Goal: Find specific page/section: Find specific page/section

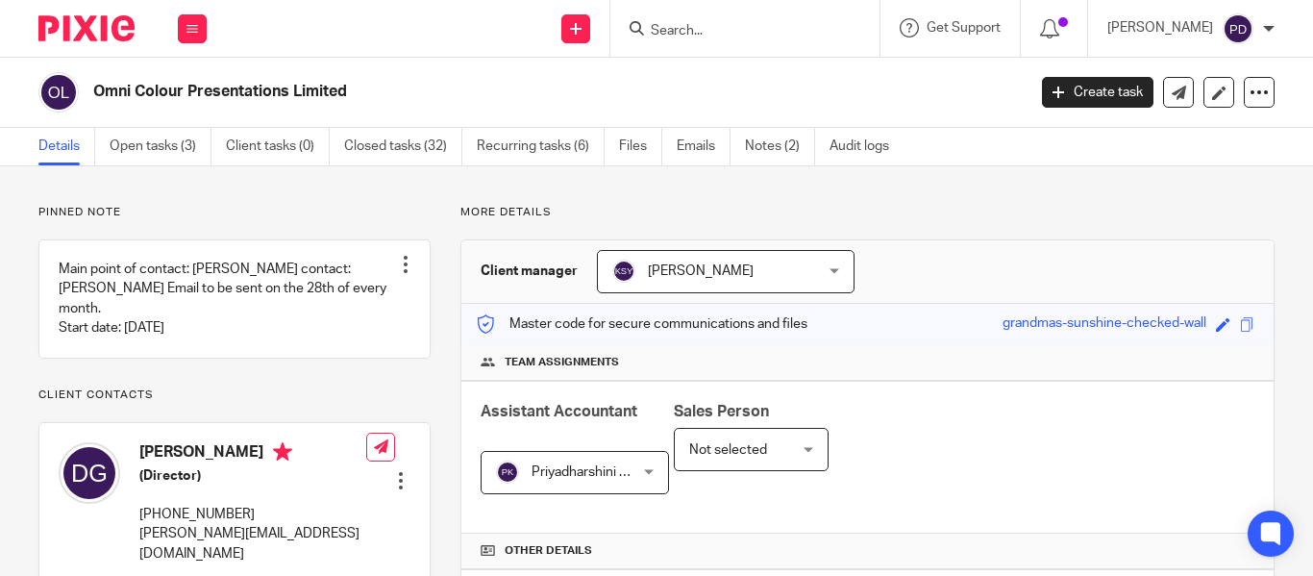
click at [657, 31] on input "Search" at bounding box center [735, 31] width 173 height 17
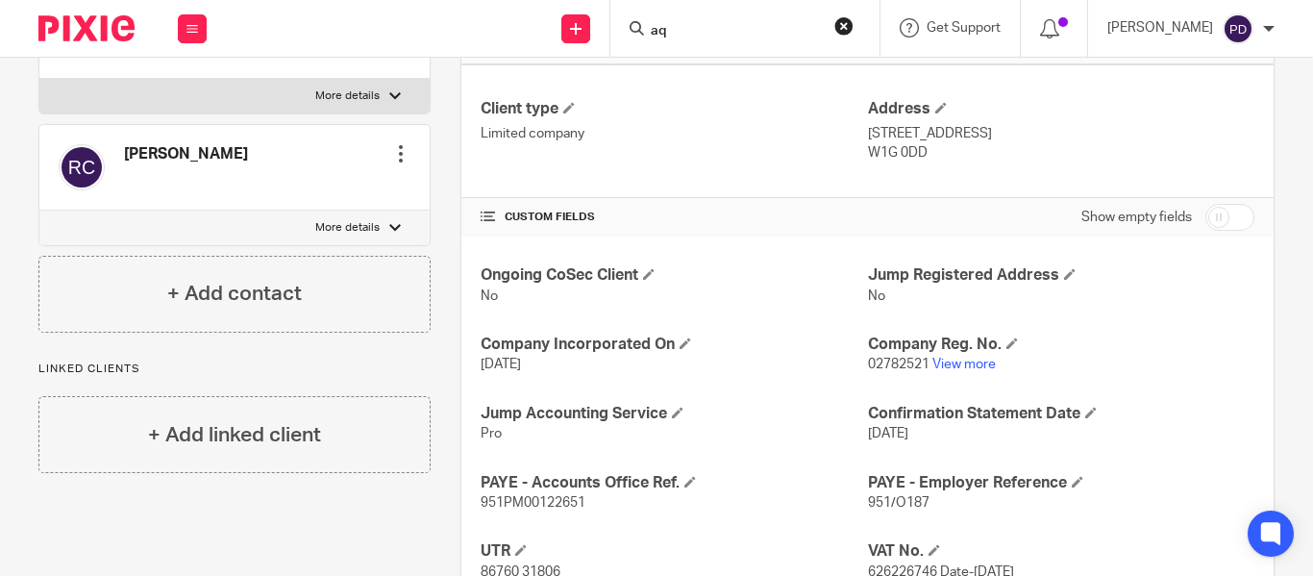
type input "a"
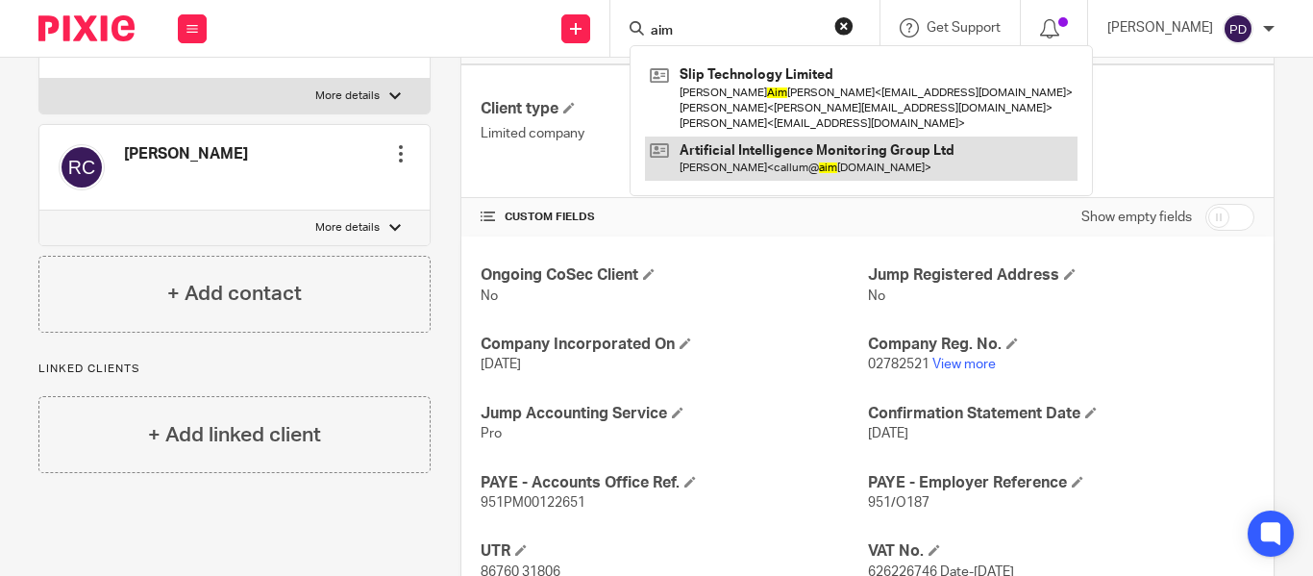
type input "aim"
click at [709, 151] on link at bounding box center [861, 158] width 432 height 44
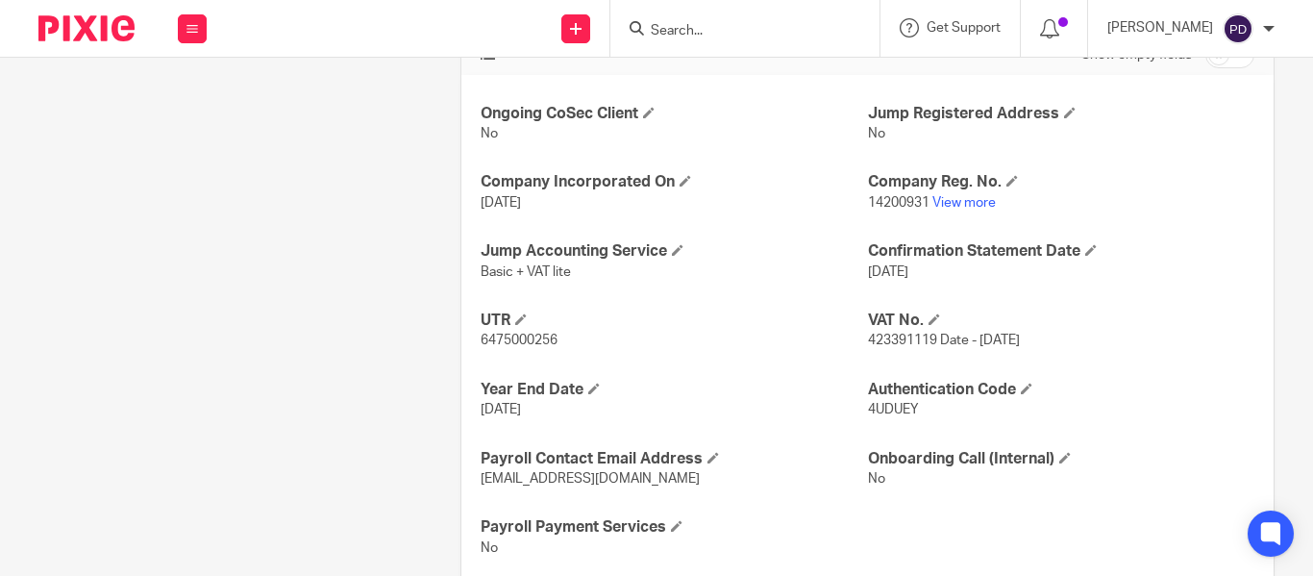
scroll to position [682, 0]
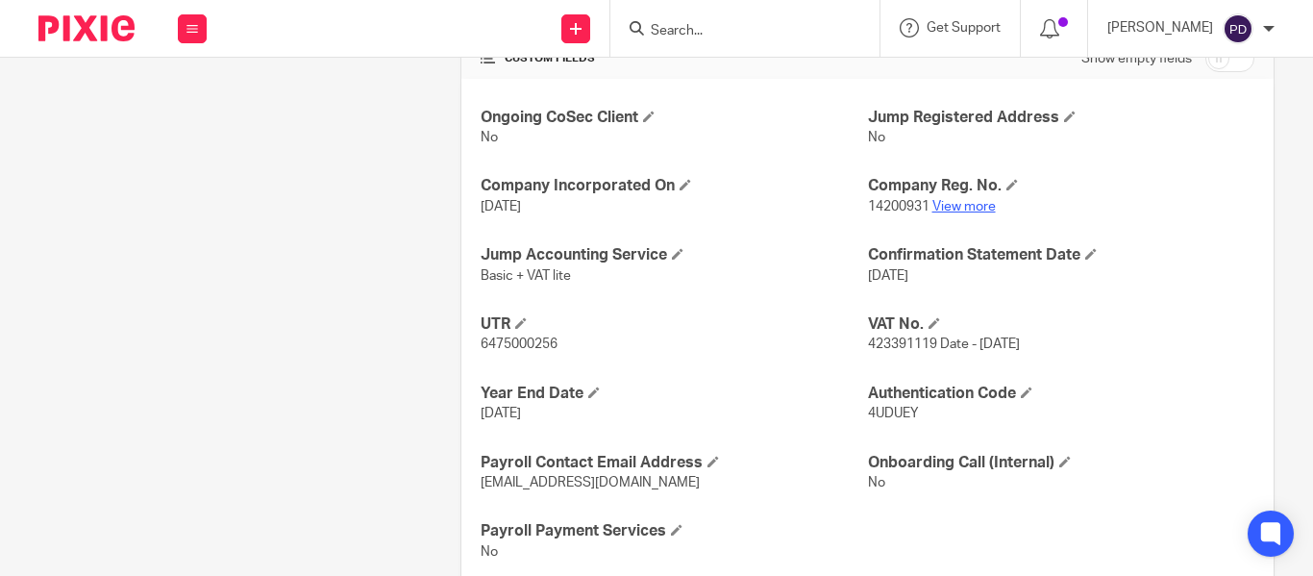
click at [946, 203] on link "View more" at bounding box center [963, 206] width 63 height 13
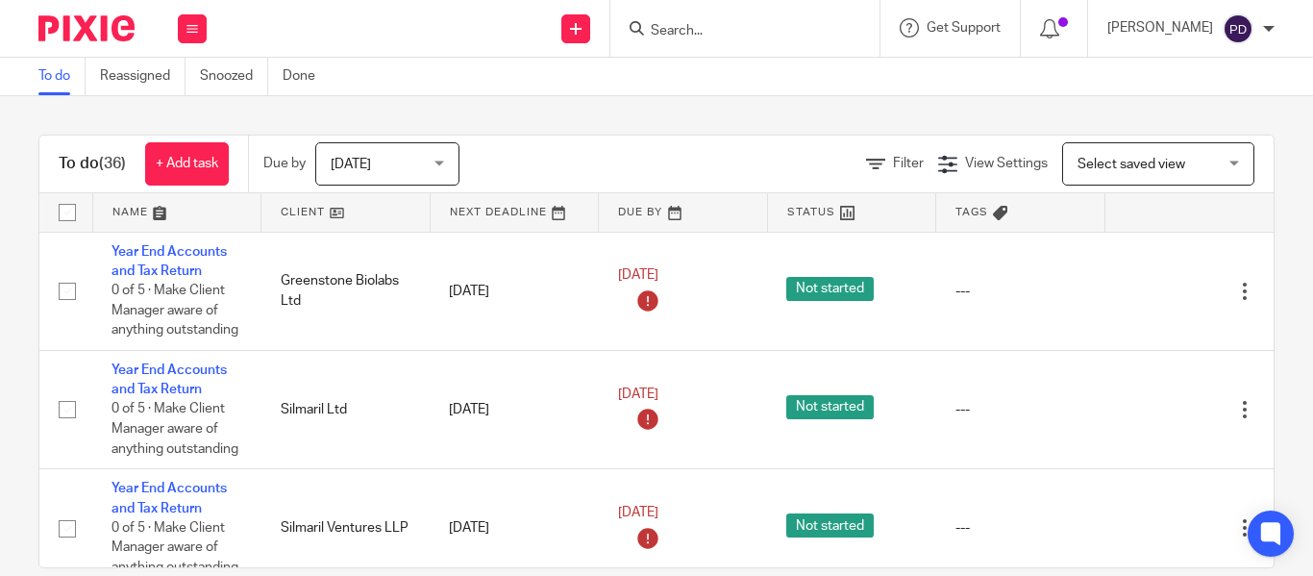
click at [649, 29] on input "Search" at bounding box center [735, 31] width 173 height 17
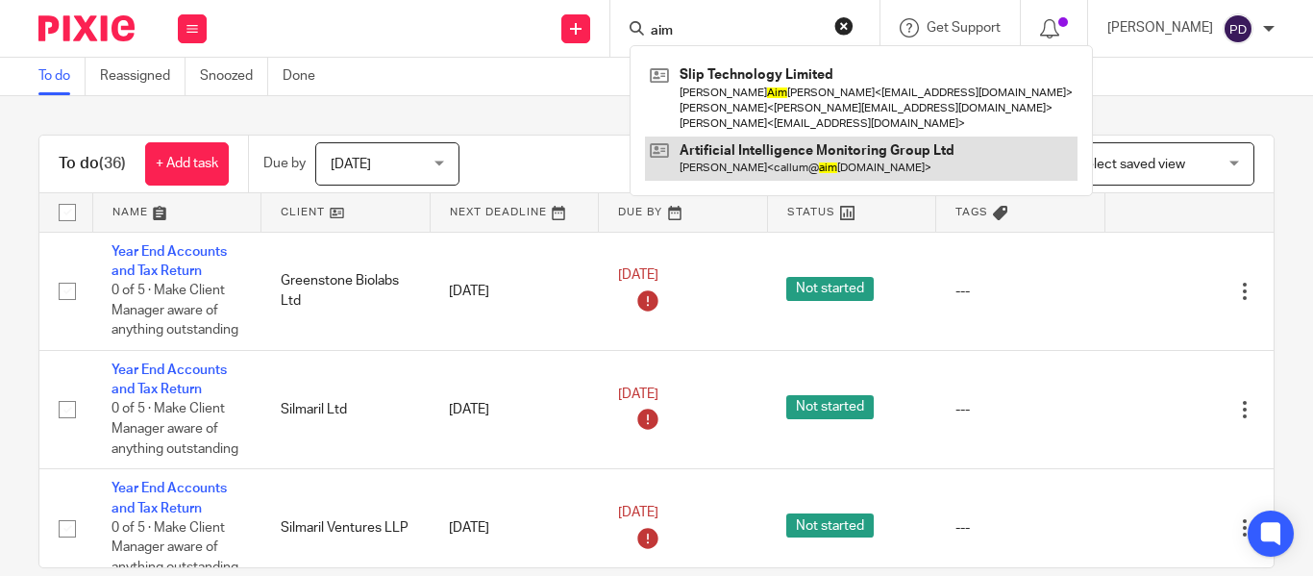
type input "aim"
click at [670, 152] on link at bounding box center [861, 158] width 432 height 44
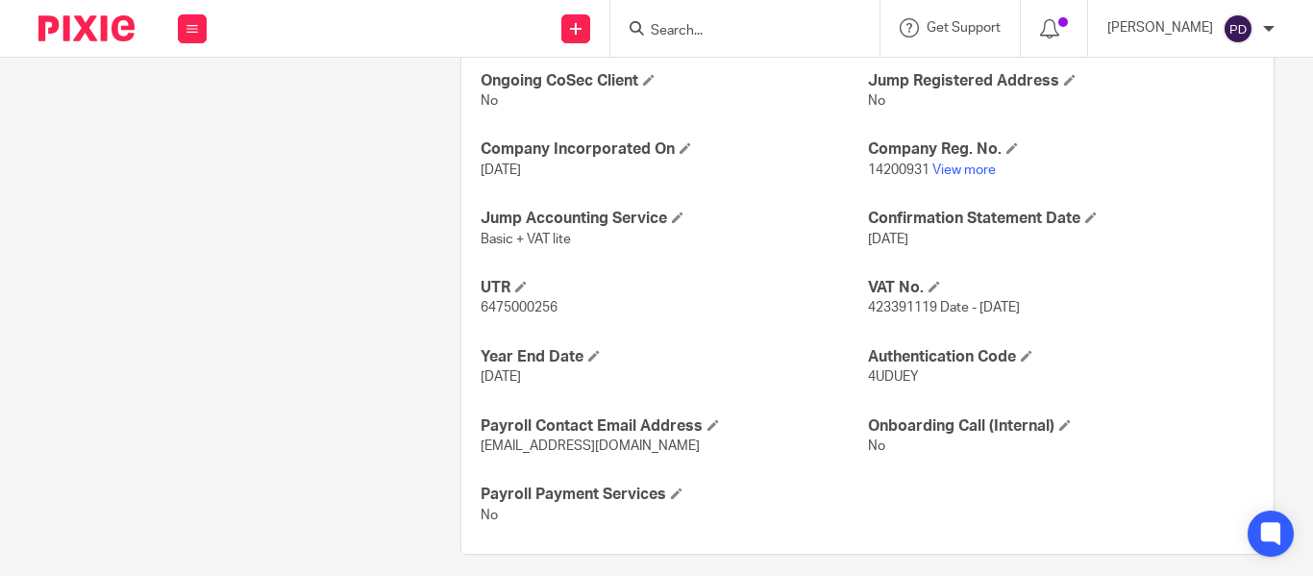
scroll to position [720, 0]
click at [932, 170] on link "View more" at bounding box center [963, 168] width 63 height 13
